Goal: Transaction & Acquisition: Purchase product/service

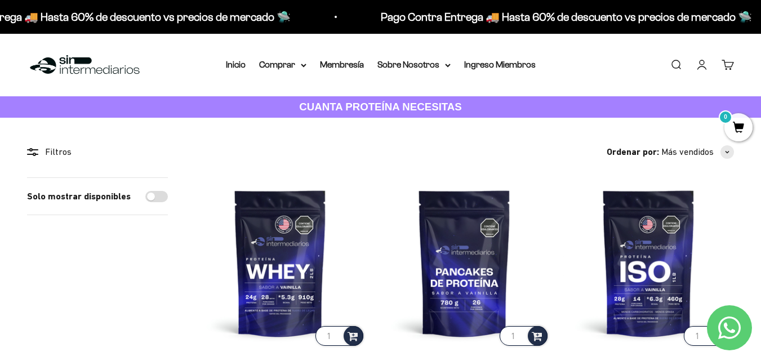
click at [157, 192] on input "Solo mostrar disponibles" at bounding box center [156, 196] width 23 height 11
checkbox input "true"
click at [289, 62] on summary "Comprar" at bounding box center [282, 64] width 47 height 15
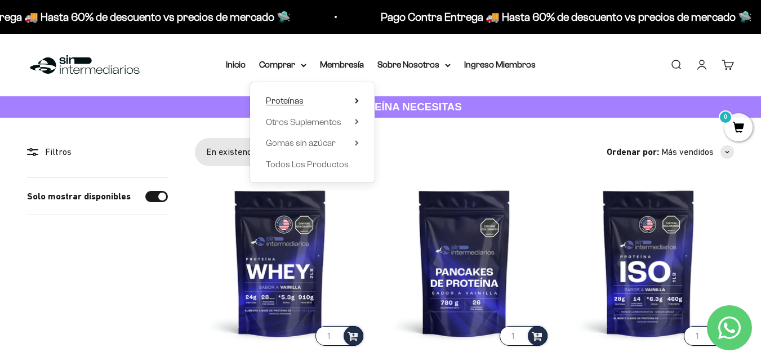
click at [288, 96] on span "Proteínas" at bounding box center [285, 101] width 38 height 10
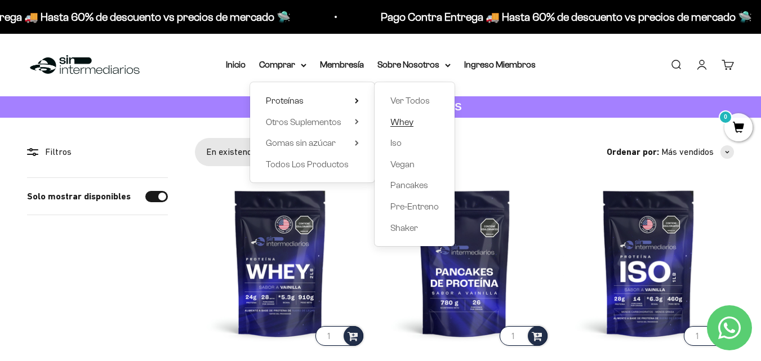
click at [401, 119] on span "Whey" at bounding box center [401, 122] width 23 height 10
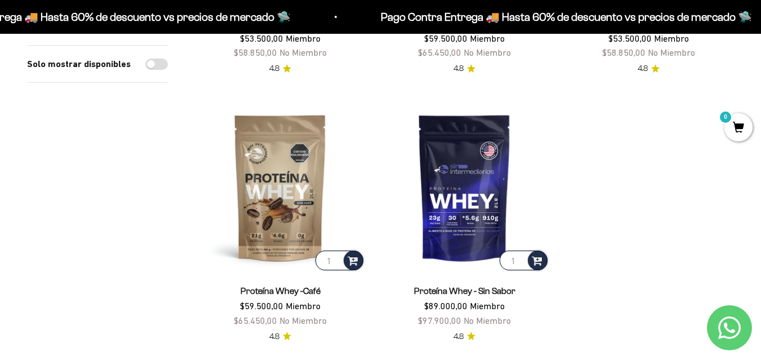
scroll to position [338, 0]
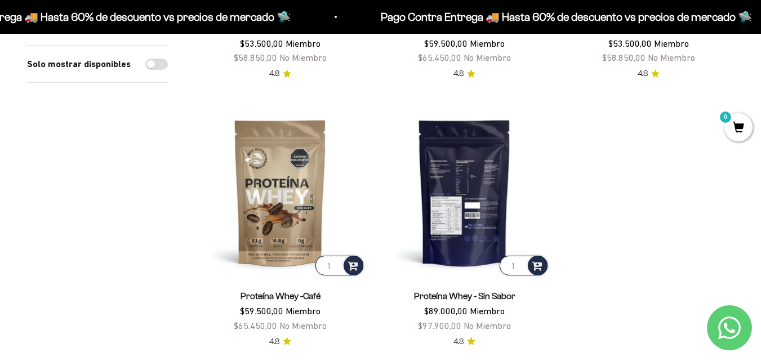
click at [454, 162] on img at bounding box center [464, 192] width 171 height 171
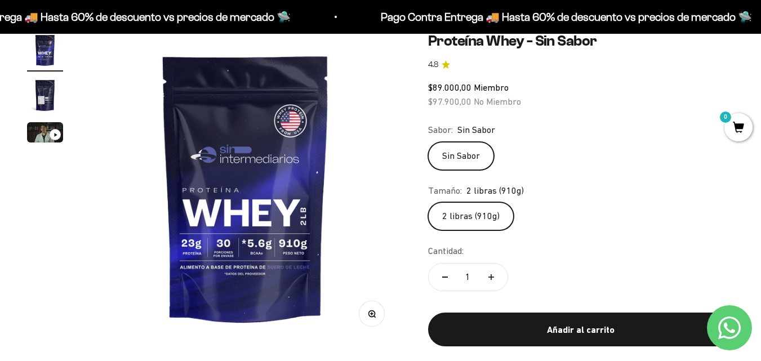
click at [291, 113] on img at bounding box center [245, 187] width 311 height 311
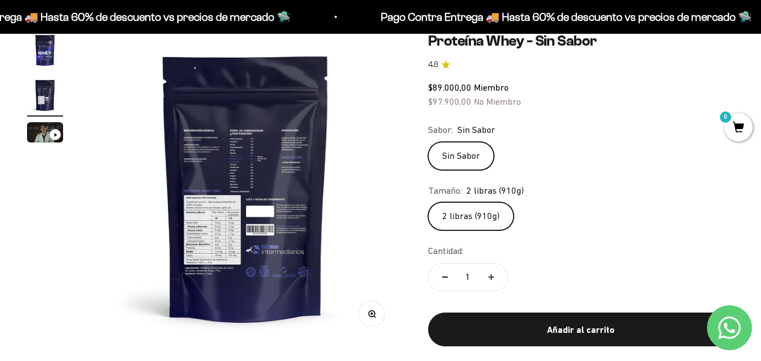
click at [176, 144] on img at bounding box center [245, 187] width 311 height 311
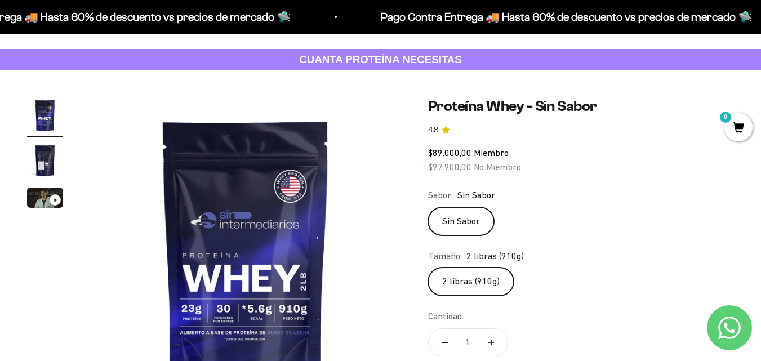
scroll to position [113, 0]
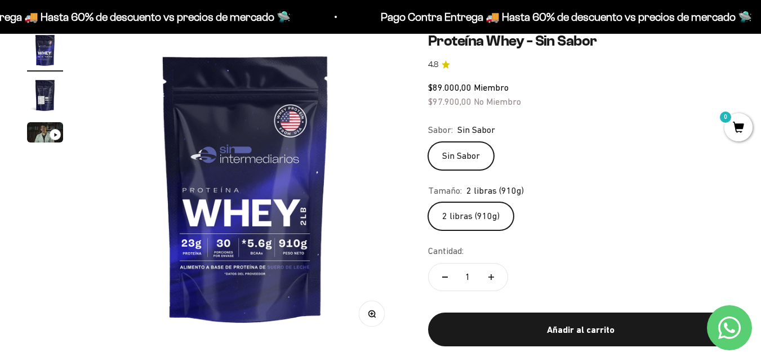
click at [378, 322] on button "Zoom" at bounding box center [371, 313] width 25 height 25
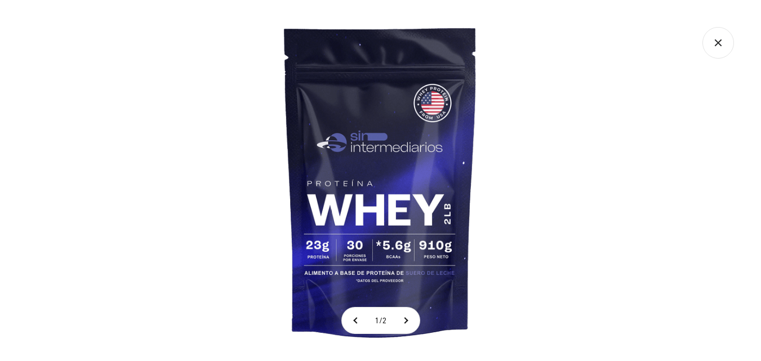
click at [431, 110] on img at bounding box center [380, 180] width 361 height 361
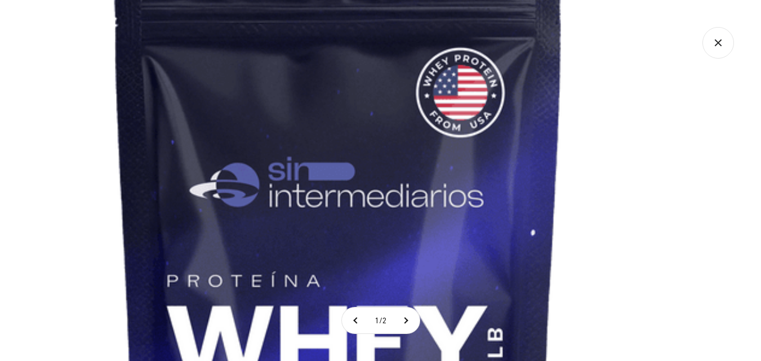
click at [377, 119] on img at bounding box center [338, 273] width 845 height 845
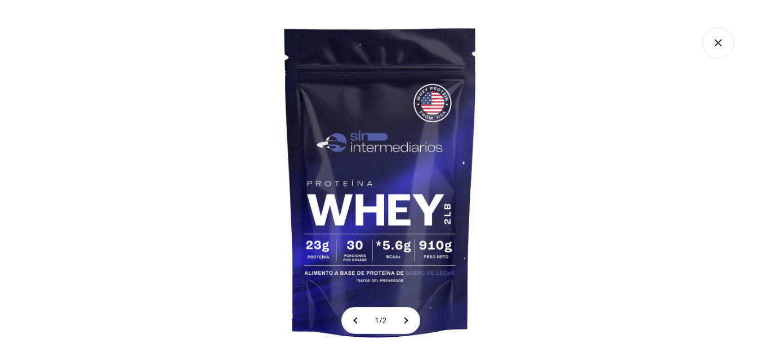
click at [574, 224] on div at bounding box center [380, 180] width 761 height 361
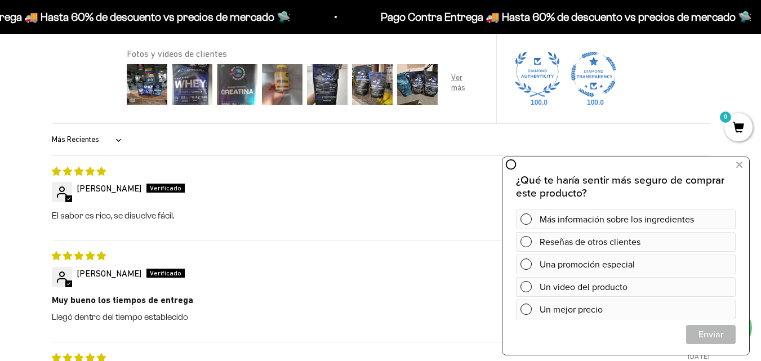
scroll to position [1013, 0]
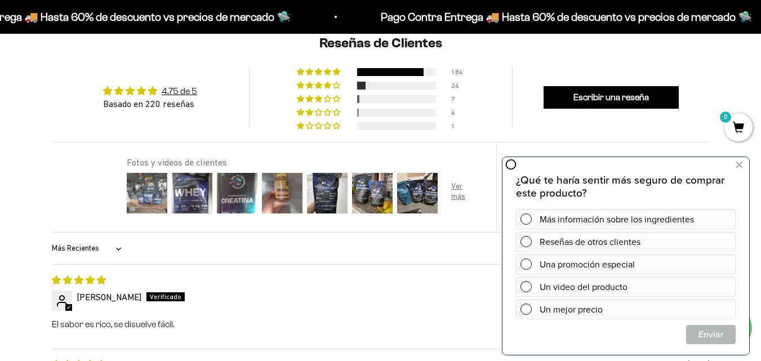
click at [135, 200] on img at bounding box center [146, 193] width 45 height 45
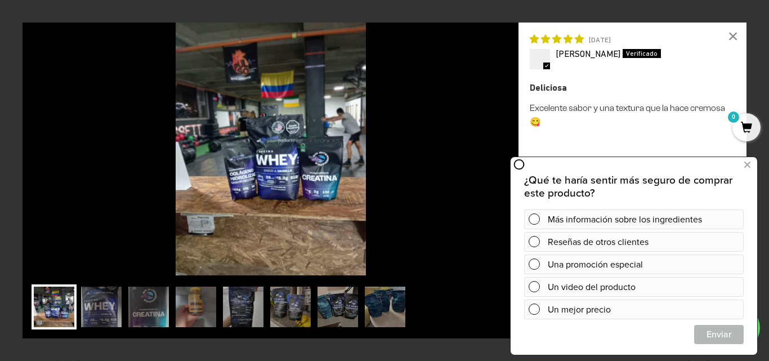
click at [479, 167] on img at bounding box center [271, 149] width 496 height 253
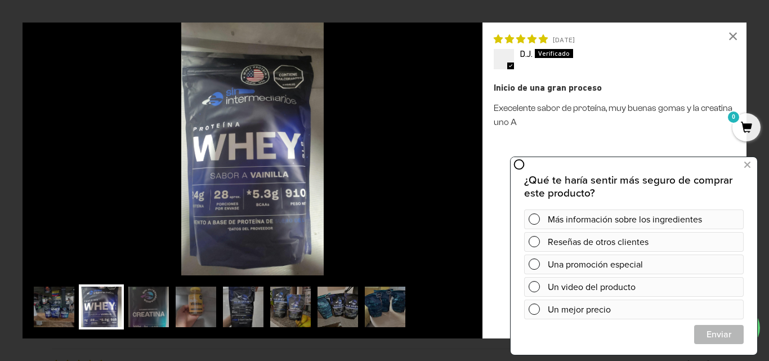
click at [479, 170] on img at bounding box center [253, 149] width 460 height 253
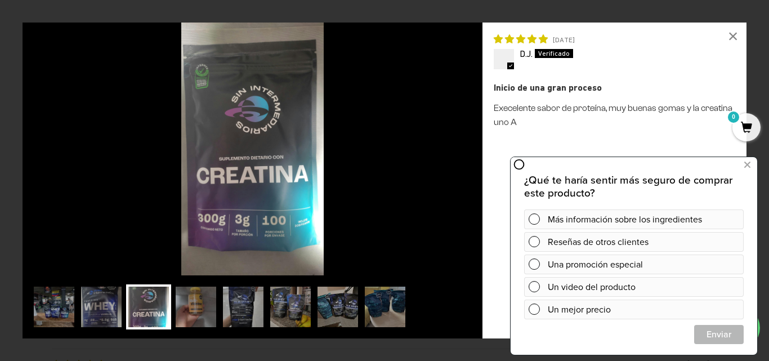
click at [479, 170] on img at bounding box center [253, 149] width 460 height 253
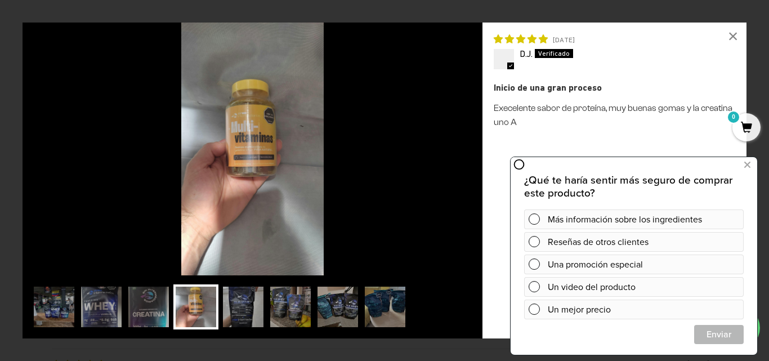
click at [479, 170] on img at bounding box center [253, 149] width 460 height 253
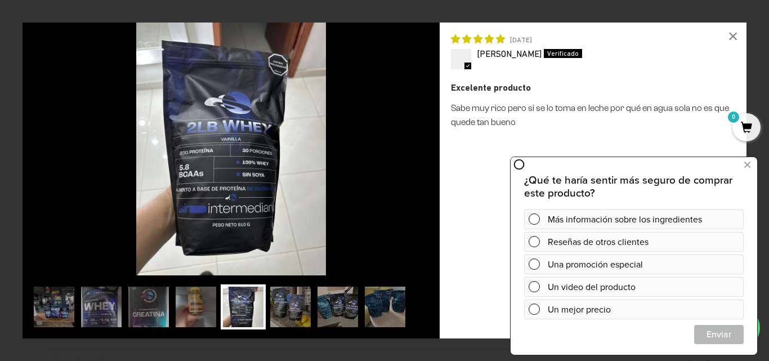
click at [479, 170] on div "Excelente producto Sabe muy rico pero si se lo toma en leche por qué en agua so…" at bounding box center [593, 204] width 284 height 247
click at [738, 34] on div "×" at bounding box center [733, 36] width 27 height 27
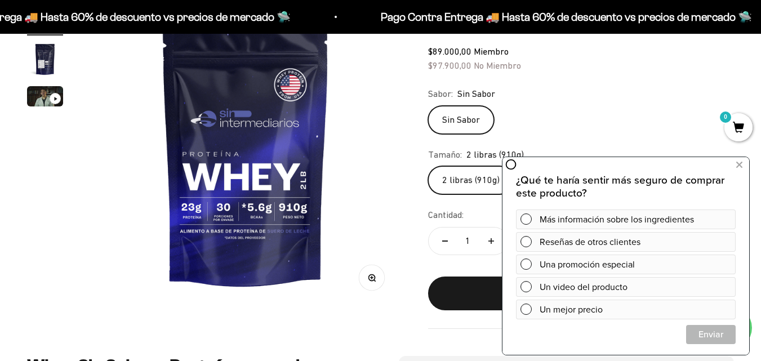
scroll to position [0, 0]
